Goal: Task Accomplishment & Management: Use online tool/utility

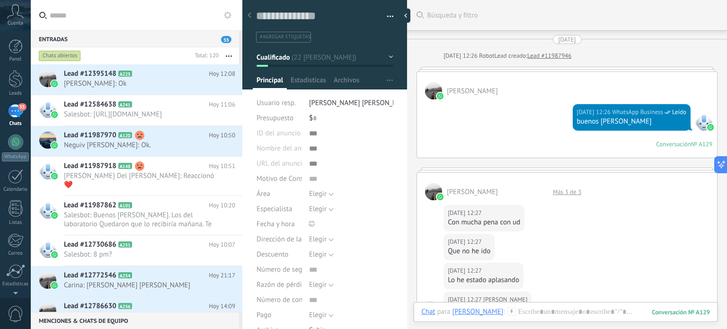
scroll to position [9, 0]
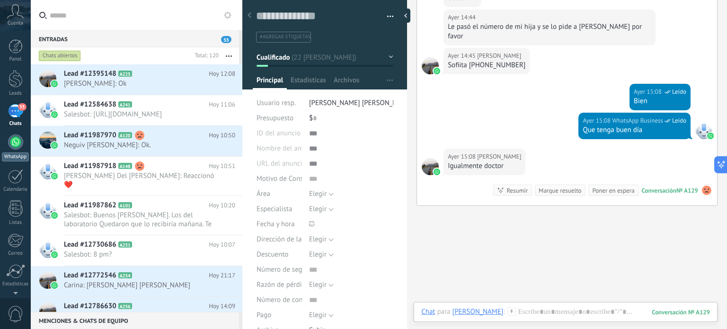
click at [16, 141] on div at bounding box center [15, 141] width 15 height 15
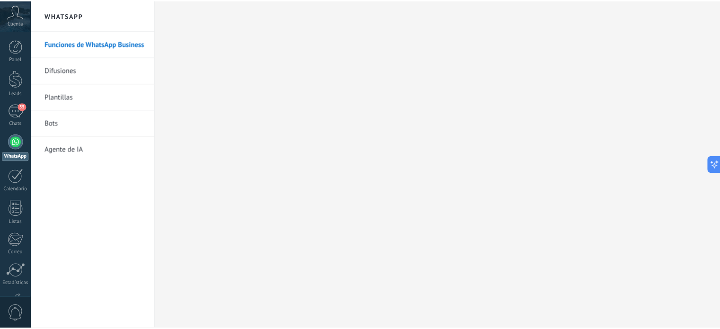
scroll to position [26, 0]
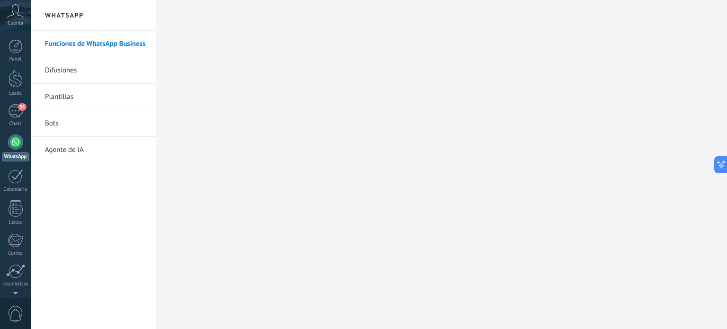
click at [51, 124] on link "Bots" at bounding box center [95, 123] width 101 height 27
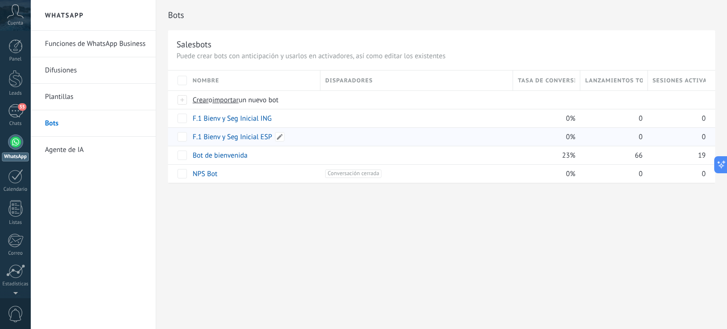
click at [248, 133] on link "F.1 Bienv y Seg Inicial ESP" at bounding box center [233, 137] width 80 height 9
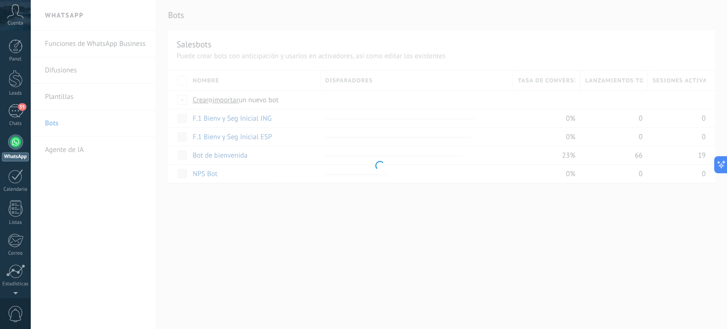
type input "**********"
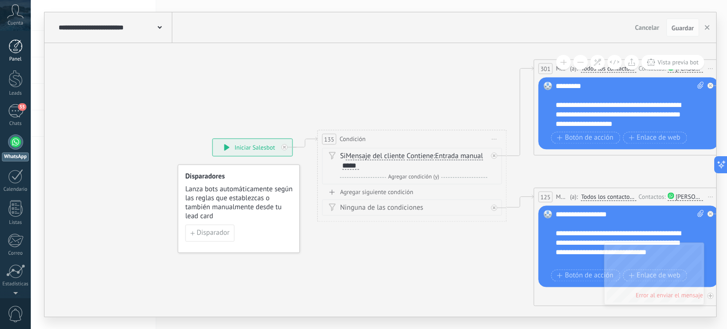
click at [11, 43] on div at bounding box center [16, 46] width 14 height 14
